Goal: Transaction & Acquisition: Obtain resource

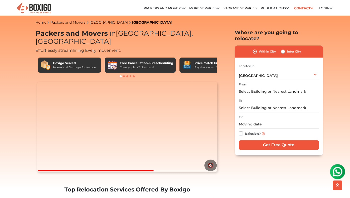
scroll to position [50, 0]
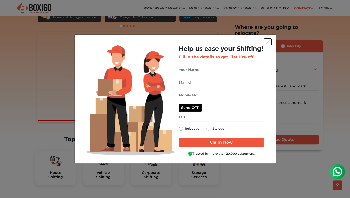
click at [268, 42] on img "get free quote dialog" at bounding box center [267, 42] width 5 height 5
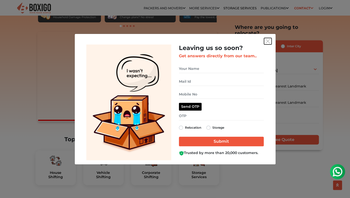
click at [268, 41] on img "get free quote dialog" at bounding box center [267, 41] width 5 height 5
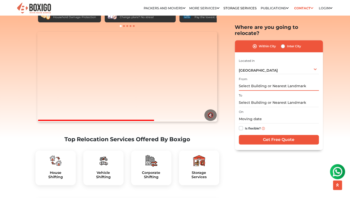
click at [259, 82] on input "text" at bounding box center [278, 86] width 80 height 9
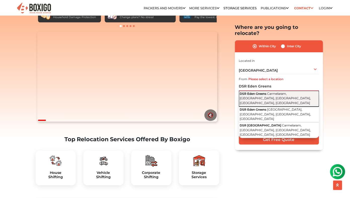
click at [283, 92] on span "Carmelaram, [GEOGRAPHIC_DATA], [GEOGRAPHIC_DATA], [GEOGRAPHIC_DATA], [GEOGRAPHI…" at bounding box center [274, 98] width 71 height 13
type input "DSR Eden Greens, Carmelaram, Janatha Colony, Chikkabellandur, Bengaluru, Karnat…"
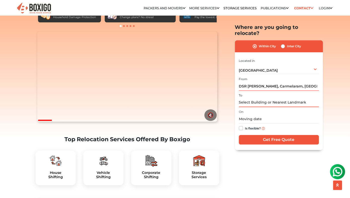
click at [270, 98] on input "text" at bounding box center [278, 102] width 80 height 9
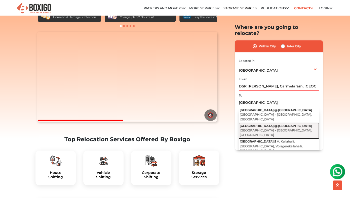
click at [276, 124] on span "[GEOGRAPHIC_DATA] @ [GEOGRAPHIC_DATA]" at bounding box center [275, 126] width 72 height 4
type input "[GEOGRAPHIC_DATA] @ [GEOGRAPHIC_DATA], [GEOGRAPHIC_DATA] - [GEOGRAPHIC_DATA], […"
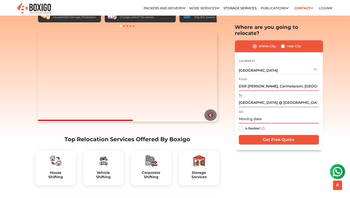
click at [270, 115] on input "text" at bounding box center [278, 119] width 80 height 9
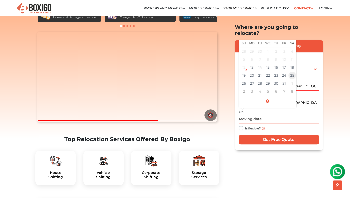
click at [290, 72] on td "25" at bounding box center [292, 76] width 8 height 8
type input "10/25/2025 12:00 AM"
click at [249, 125] on label "Is flexible?" at bounding box center [253, 127] width 16 height 5
click at [242, 125] on input "Is flexible?" at bounding box center [240, 127] width 4 height 5
checkbox input "true"
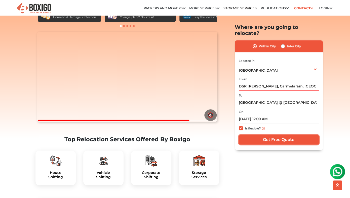
click at [264, 135] on input "Get Free Quote" at bounding box center [278, 140] width 80 height 10
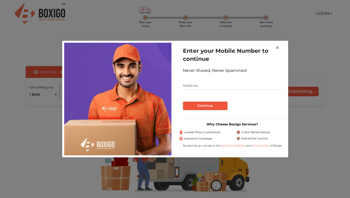
click at [218, 86] on input "text" at bounding box center [232, 86] width 99 height 8
type input "7338861213"
click at [209, 106] on button "Continue" at bounding box center [205, 106] width 44 height 9
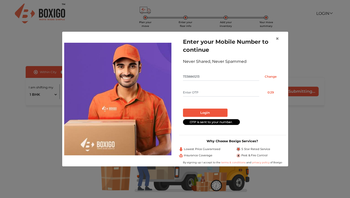
click at [195, 93] on input "text" at bounding box center [221, 92] width 76 height 8
type input "1897"
click at [207, 111] on button "Login" at bounding box center [205, 113] width 44 height 9
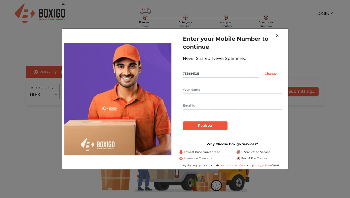
click at [277, 36] on span "×" at bounding box center [277, 35] width 4 height 7
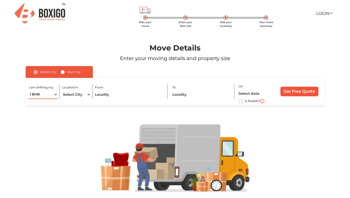
select select "3 BHK"
click option "3 BHK" at bounding box center [0, 0] width 0 height 0
click at [62, 90] on select "Select City [GEOGRAPHIC_DATA] [GEOGRAPHIC_DATA] [GEOGRAPHIC_DATA] [GEOGRAPHIC_D…" at bounding box center [76, 94] width 29 height 9
click option "[GEOGRAPHIC_DATA]" at bounding box center [0, 0] width 0 height 0
click at [62, 90] on select "Select City [GEOGRAPHIC_DATA] [GEOGRAPHIC_DATA] [GEOGRAPHIC_DATA] [GEOGRAPHIC_D…" at bounding box center [76, 94] width 29 height 9
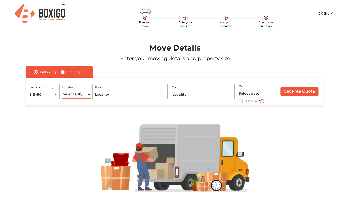
select select "[GEOGRAPHIC_DATA]"
click option "[GEOGRAPHIC_DATA]" at bounding box center [0, 0] width 0 height 0
click at [127, 94] on input "text" at bounding box center [129, 94] width 68 height 9
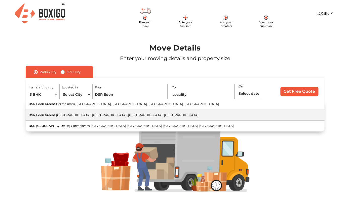
click at [119, 112] on button "DSR [GEOGRAPHIC_DATA], [GEOGRAPHIC_DATA], [GEOGRAPHIC_DATA], [GEOGRAPHIC_DATA]" at bounding box center [175, 115] width 298 height 11
type input "DSR [PERSON_NAME], [GEOGRAPHIC_DATA], [GEOGRAPHIC_DATA], [GEOGRAPHIC_DATA], [GE…"
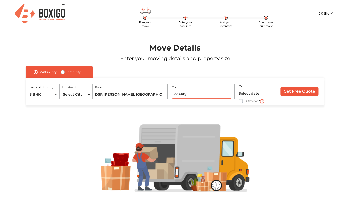
click at [180, 97] on input "text" at bounding box center [201, 94] width 58 height 9
type input "P"
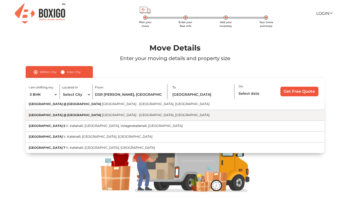
click at [163, 116] on span "[GEOGRAPHIC_DATA] - [GEOGRAPHIC_DATA], [GEOGRAPHIC_DATA]" at bounding box center [156, 115] width 108 height 4
type input "[GEOGRAPHIC_DATA] @ [GEOGRAPHIC_DATA], [GEOGRAPHIC_DATA] - [GEOGRAPHIC_DATA], […"
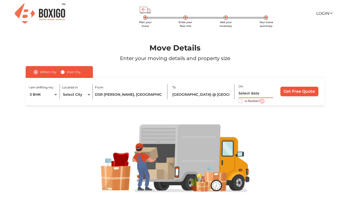
click at [252, 95] on input "text" at bounding box center [255, 93] width 34 height 9
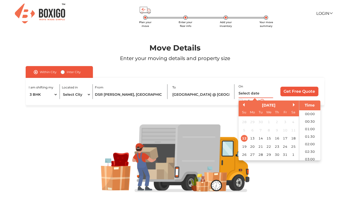
scroll to position [137, 0]
click at [292, 148] on div "25" at bounding box center [292, 146] width 7 height 7
click at [313, 125] on li "08:00" at bounding box center [309, 124] width 21 height 8
type input "[DATE] 8:00 AM"
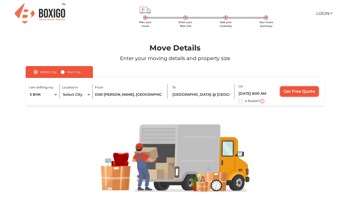
click at [300, 91] on input "Get Free Quote" at bounding box center [299, 92] width 38 height 10
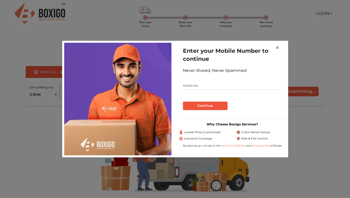
click at [226, 84] on input "text" at bounding box center [232, 86] width 99 height 8
type input "7338861213"
click at [220, 105] on button "Continue" at bounding box center [205, 106] width 44 height 9
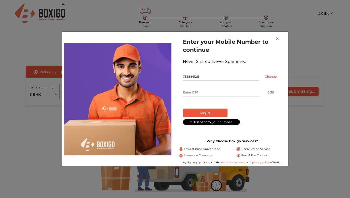
click at [200, 92] on input "text" at bounding box center [221, 92] width 76 height 8
type input "5398"
click at [202, 114] on button "Login" at bounding box center [205, 113] width 44 height 9
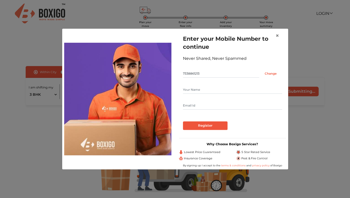
click at [193, 92] on input "text" at bounding box center [232, 90] width 99 height 8
type input "[PERSON_NAME]"
type input "[EMAIL_ADDRESS][DOMAIN_NAME]"
click at [203, 125] on input "Register" at bounding box center [205, 125] width 44 height 9
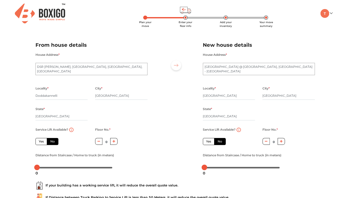
click at [41, 142] on label "Yes" at bounding box center [41, 141] width 12 height 7
click at [41, 142] on input "Yes" at bounding box center [40, 140] width 3 height 3
radio input "true"
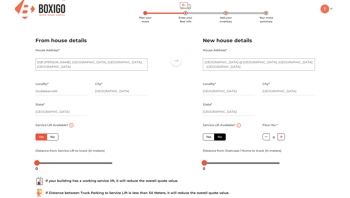
scroll to position [2, 0]
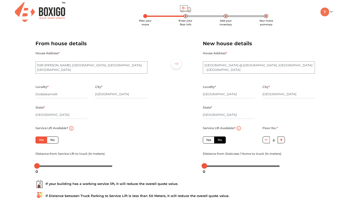
click at [208, 140] on label "Yes" at bounding box center [209, 139] width 12 height 7
click at [208, 140] on input "Yes" at bounding box center [207, 139] width 3 height 3
radio input "false"
click at [207, 167] on div at bounding box center [206, 166] width 6 height 6
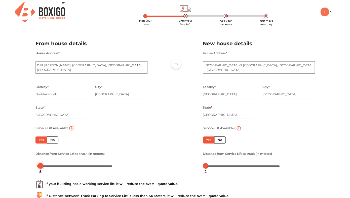
drag, startPoint x: 38, startPoint y: 167, endPoint x: 41, endPoint y: 167, distance: 3.6
click at [41, 167] on div at bounding box center [41, 166] width 6 height 6
click at [209, 167] on div at bounding box center [208, 166] width 6 height 6
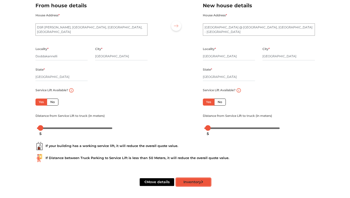
click at [192, 183] on button "Inventory" at bounding box center [193, 182] width 34 height 8
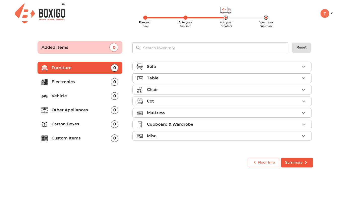
click at [305, 67] on icon "button" at bounding box center [303, 67] width 6 height 6
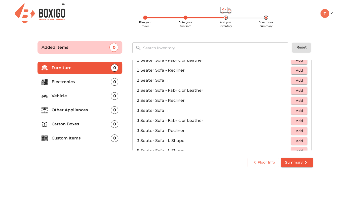
scroll to position [41, 0]
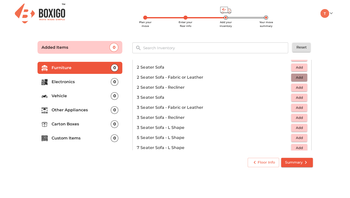
click at [298, 78] on span "Add" at bounding box center [298, 78] width 11 height 6
click at [300, 107] on span "Add" at bounding box center [298, 108] width 11 height 6
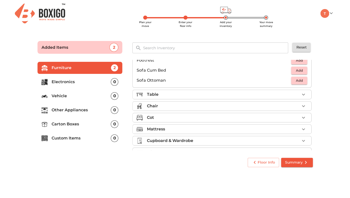
scroll to position [146, 0]
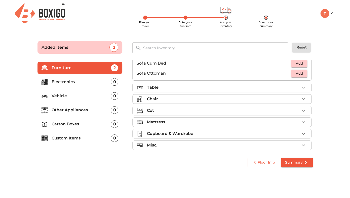
click at [250, 100] on div "Chair" at bounding box center [222, 99] width 153 height 6
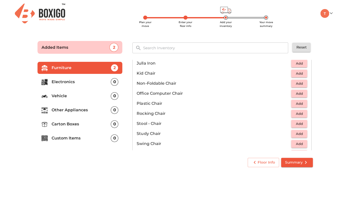
scroll to position [151, 0]
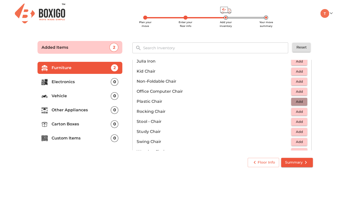
click at [300, 102] on span "Add" at bounding box center [298, 102] width 11 height 6
click at [300, 102] on icon "button" at bounding box center [303, 102] width 6 height 6
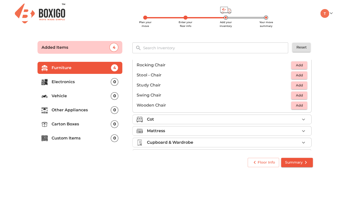
scroll to position [199, 0]
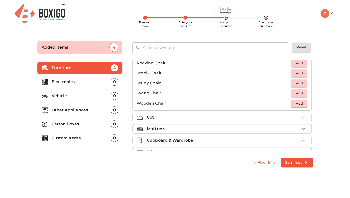
click at [257, 119] on div "Cot" at bounding box center [222, 117] width 153 height 6
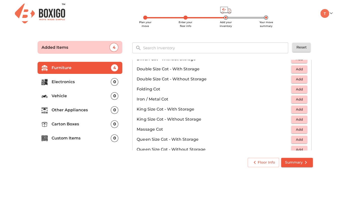
scroll to position [90, 0]
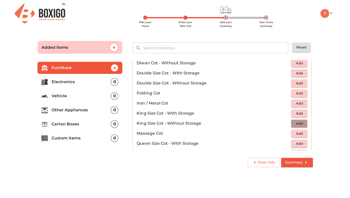
click at [301, 123] on span "Add" at bounding box center [298, 124] width 11 height 6
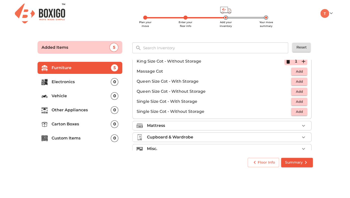
scroll to position [160, 0]
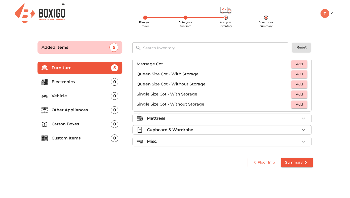
click at [199, 119] on div "Mattress" at bounding box center [222, 118] width 153 height 6
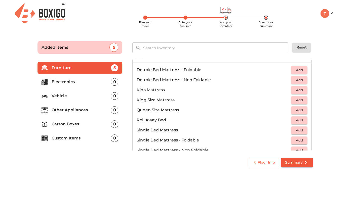
scroll to position [99, 0]
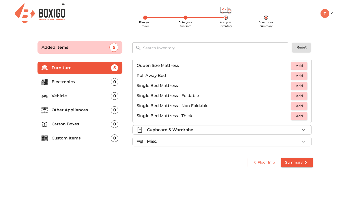
click at [196, 128] on div "Cupboard & Wardrobe" at bounding box center [222, 130] width 153 height 6
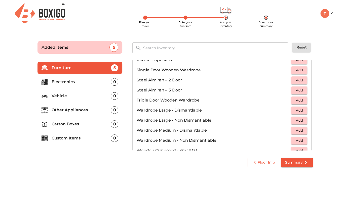
scroll to position [140, 0]
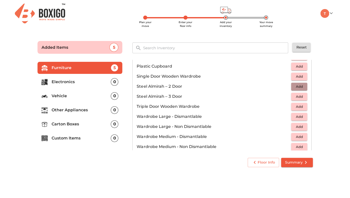
click at [302, 87] on span "Add" at bounding box center [298, 87] width 11 height 6
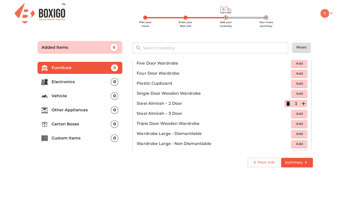
scroll to position [170, 0]
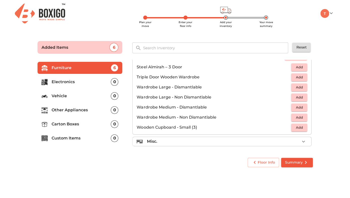
click at [236, 139] on div "Misc." at bounding box center [222, 141] width 153 height 6
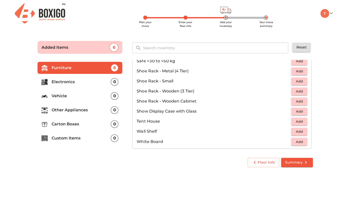
scroll to position [270, 0]
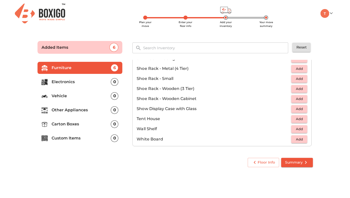
click at [75, 81] on p "Electronics" at bounding box center [81, 82] width 59 height 6
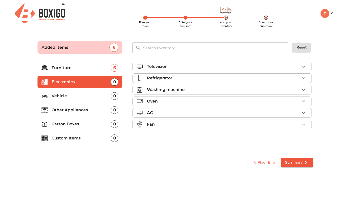
click at [188, 100] on div "Oven" at bounding box center [222, 101] width 153 height 6
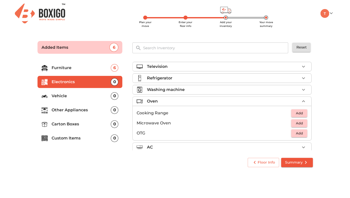
click at [300, 136] on span "Add" at bounding box center [298, 133] width 11 height 6
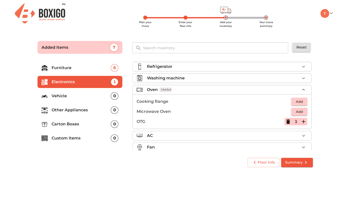
scroll to position [17, 0]
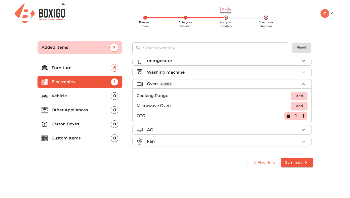
click at [81, 100] on li "Vehicle 0" at bounding box center [79, 96] width 85 height 12
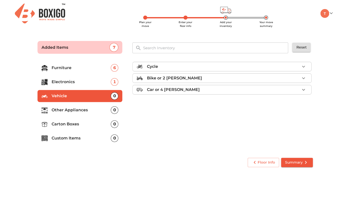
scroll to position [0, 0]
click at [82, 111] on p "Other Appliances" at bounding box center [81, 110] width 59 height 6
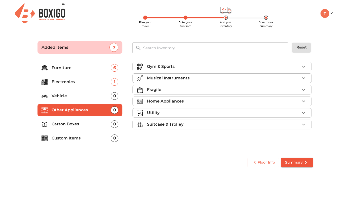
click at [192, 127] on div "Suitcase & Trolley" at bounding box center [222, 124] width 153 height 6
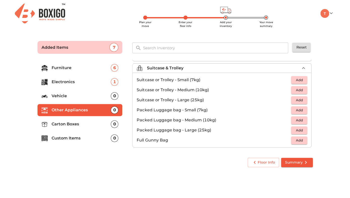
scroll to position [58, 0]
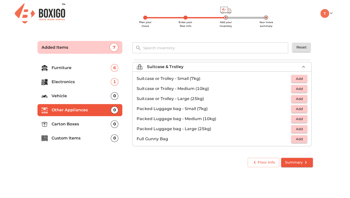
click at [300, 98] on span "Add" at bounding box center [298, 99] width 11 height 6
click at [302, 98] on icon "button" at bounding box center [303, 99] width 6 height 6
click at [302, 99] on icon "button" at bounding box center [303, 99] width 6 height 6
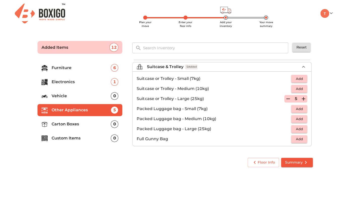
click at [300, 123] on li "Packed Luggage bag - Medium (10kg) Add" at bounding box center [221, 119] width 178 height 10
click at [300, 120] on span "Add" at bounding box center [298, 119] width 11 height 6
click at [306, 121] on icon "button" at bounding box center [303, 119] width 6 height 6
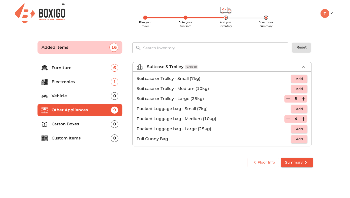
click at [288, 118] on icon "button" at bounding box center [288, 119] width 6 height 6
click at [288, 99] on icon "button" at bounding box center [288, 99] width 4 height 1
click at [287, 119] on icon "button" at bounding box center [288, 119] width 6 height 6
click at [85, 121] on li "Carton Boxes 0" at bounding box center [79, 124] width 85 height 12
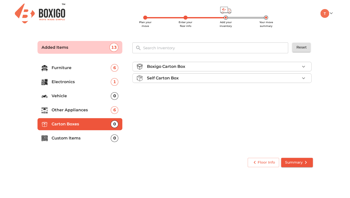
click at [201, 69] on div "Boxigo Carton Box" at bounding box center [222, 67] width 153 height 6
click at [301, 80] on span "Add" at bounding box center [298, 79] width 11 height 6
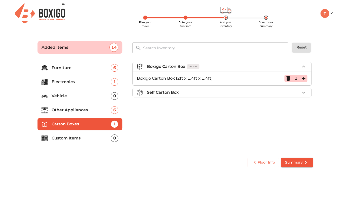
click at [305, 80] on icon "button" at bounding box center [303, 78] width 6 height 6
click at [65, 138] on p "Custom Items" at bounding box center [81, 138] width 59 height 6
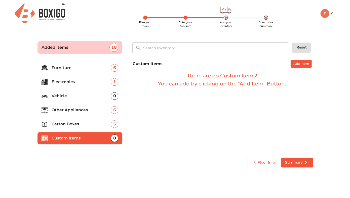
click at [57, 124] on p "Carton Boxes" at bounding box center [81, 124] width 59 height 6
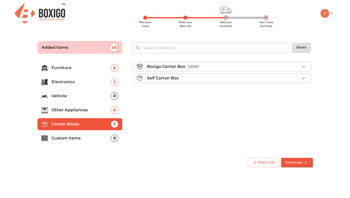
click at [57, 114] on li "Other Appliances 6" at bounding box center [79, 110] width 85 height 12
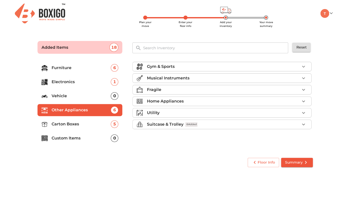
click at [159, 103] on p "Home Appliances" at bounding box center [164, 101] width 37 height 6
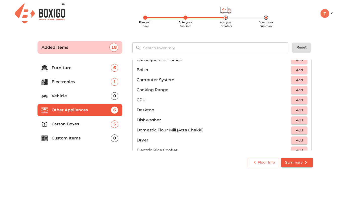
scroll to position [84, 0]
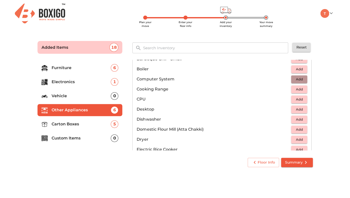
click at [296, 79] on span "Add" at bounding box center [298, 79] width 11 height 6
click at [288, 80] on icon "button" at bounding box center [288, 79] width 4 height 5
click at [297, 109] on span "Add" at bounding box center [298, 110] width 11 height 6
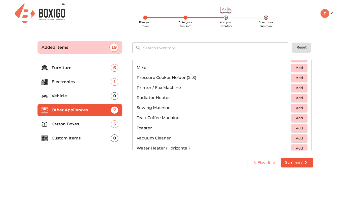
scroll to position [288, 0]
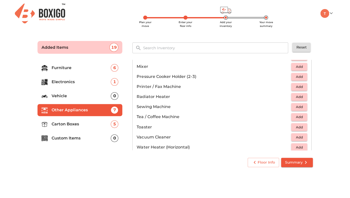
click at [300, 87] on span "Add" at bounding box center [298, 87] width 11 height 6
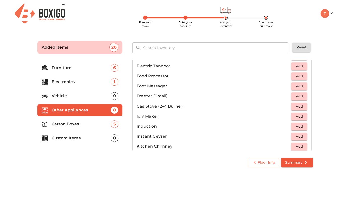
scroll to position [177, 0]
click at [303, 108] on span "Add" at bounding box center [298, 107] width 11 height 6
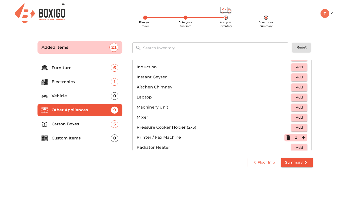
scroll to position [237, 0]
click at [299, 159] on button "Summary" at bounding box center [297, 162] width 32 height 9
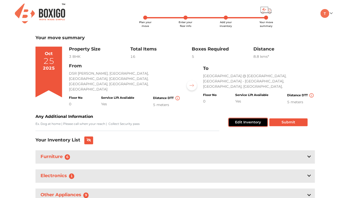
click at [246, 118] on button "Edit Inventory" at bounding box center [247, 122] width 38 height 8
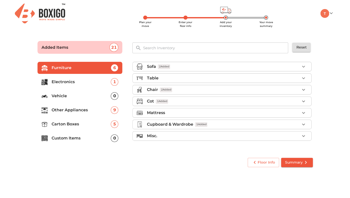
click at [298, 163] on span "Summary" at bounding box center [297, 162] width 24 height 6
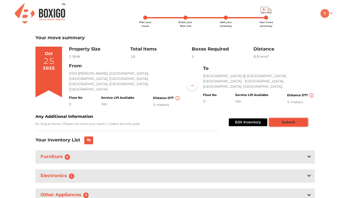
click at [295, 118] on button "Submit" at bounding box center [288, 122] width 38 height 8
